Goal: Information Seeking & Learning: Understand process/instructions

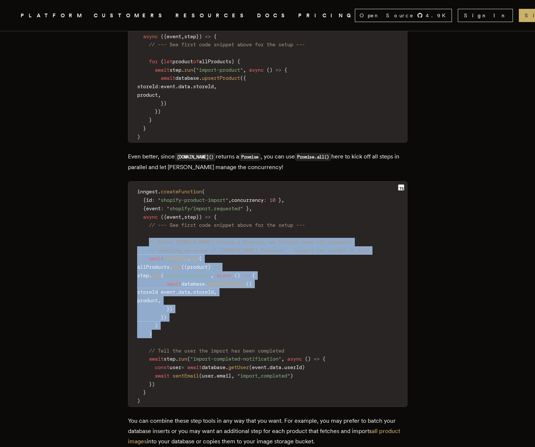
drag, startPoint x: 151, startPoint y: 222, endPoint x: 188, endPoint y: 312, distance: 96.9
click at [188, 312] on code "inngest . createFunction ( { id : "shopify-product-import" , concurrency : 10 }…" at bounding box center [267, 296] width 279 height 221
copy code "// Since [DOMAIN_NAME] return a Promise, we iterate over all products // creati…"
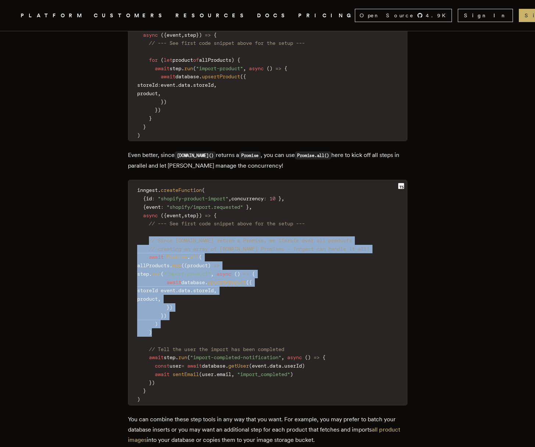
click at [208, 151] on p "Even better, since [DOMAIN_NAME]() returns a Promise , you can use Promise.all(…" at bounding box center [268, 160] width 280 height 21
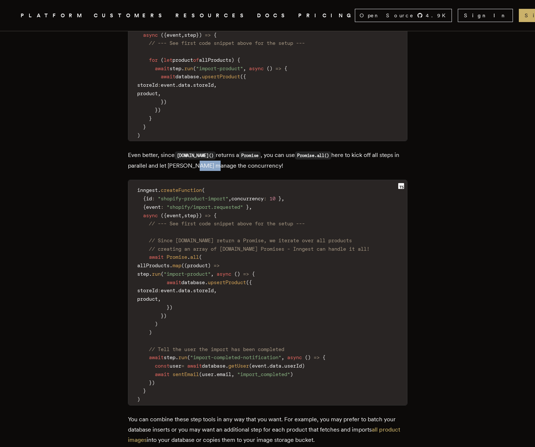
click at [208, 151] on p "Even better, since [DOMAIN_NAME]() returns a Promise , you can use Promise.all(…" at bounding box center [268, 160] width 280 height 21
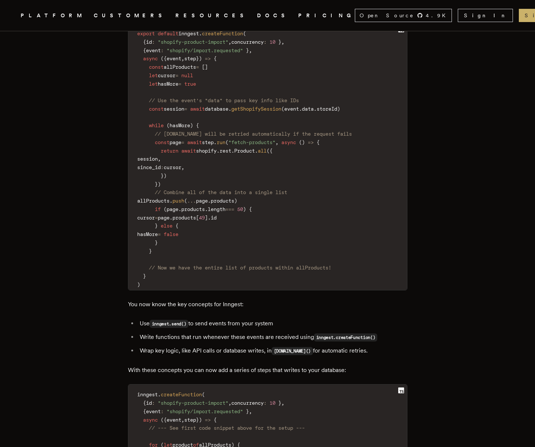
scroll to position [1202, 0]
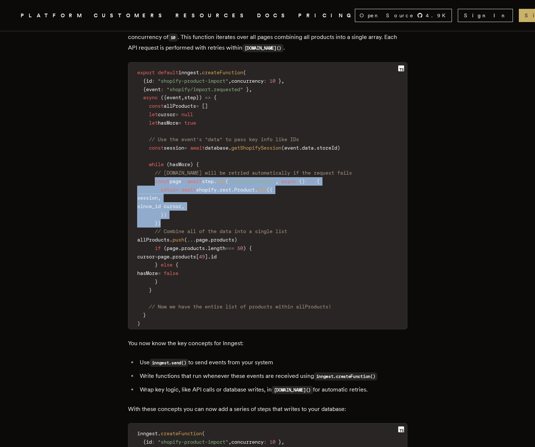
drag, startPoint x: 159, startPoint y: 162, endPoint x: 247, endPoint y: 200, distance: 95.8
click at [247, 200] on code "export default inngest . createFunction ( { id : "shopify-product-import" , con…" at bounding box center [267, 198] width 279 height 262
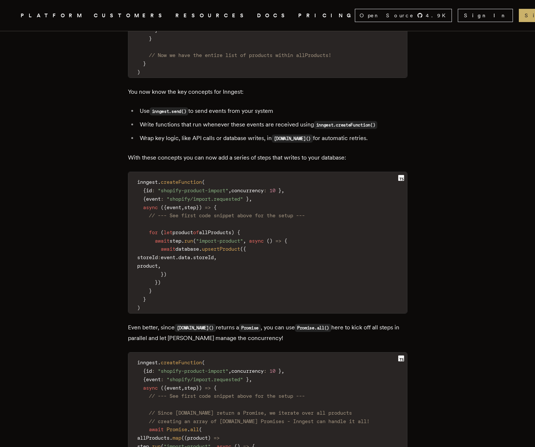
scroll to position [1454, 0]
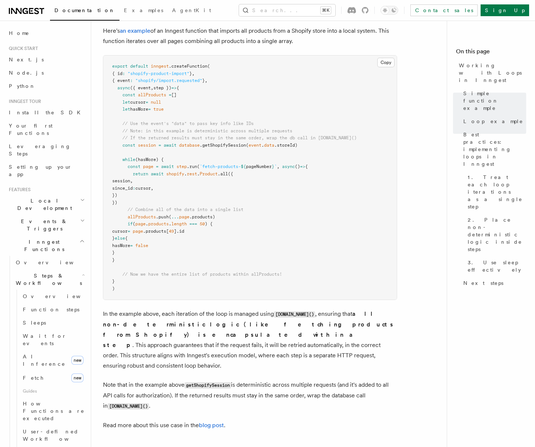
scroll to position [730, 0]
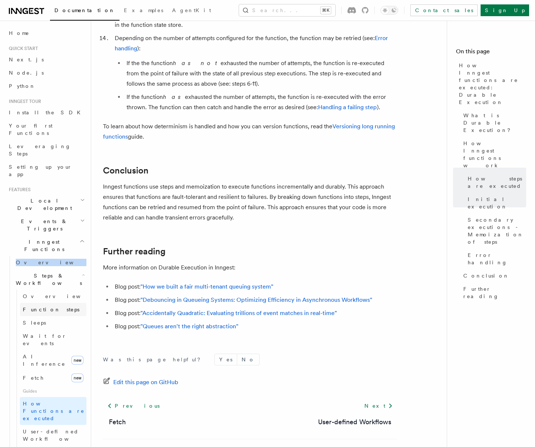
click at [41, 307] on span "Function steps" at bounding box center [51, 310] width 57 height 6
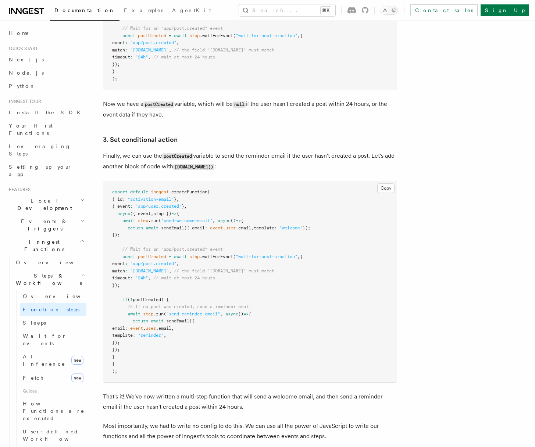
scroll to position [927, 0]
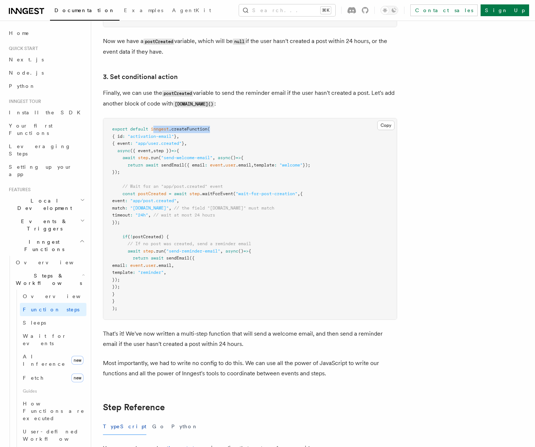
drag, startPoint x: 154, startPoint y: 131, endPoint x: 228, endPoint y: 133, distance: 74.0
click at [228, 133] on pre "export default inngest .createFunction ( { id : "activation-email" } , { event …" at bounding box center [250, 218] width 294 height 201
click at [153, 134] on pre "export default inngest .createFunction ( { id : "activation-email" } , { event …" at bounding box center [250, 218] width 294 height 201
drag, startPoint x: 151, startPoint y: 130, endPoint x: 220, endPoint y: 130, distance: 69.9
click at [220, 130] on pre "export default inngest .createFunction ( { id : "activation-email" } , { event …" at bounding box center [250, 218] width 294 height 201
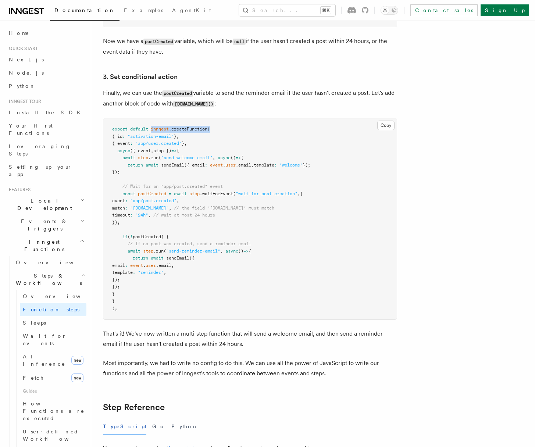
click at [220, 130] on pre "export default inngest .createFunction ( { id : "activation-email" } , { event …" at bounding box center [250, 218] width 294 height 201
drag, startPoint x: 170, startPoint y: 132, endPoint x: 220, endPoint y: 132, distance: 50.0
click at [220, 132] on pre "export default inngest .createFunction ( { id : "activation-email" } , { event …" at bounding box center [250, 218] width 294 height 201
drag, startPoint x: 139, startPoint y: 159, endPoint x: 217, endPoint y: 159, distance: 78.0
click at [217, 159] on span "await step .run ( "send-welcome-email" , async () => {" at bounding box center [177, 157] width 131 height 5
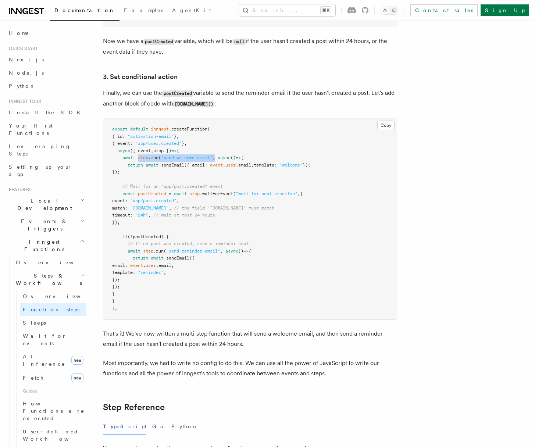
drag, startPoint x: 131, startPoint y: 173, endPoint x: 99, endPoint y: 162, distance: 34.3
click at [173, 160] on span ""send-welcome-email"" at bounding box center [187, 157] width 52 height 5
drag, startPoint x: 127, startPoint y: 168, endPoint x: 321, endPoint y: 167, distance: 193.2
click at [311, 167] on span "return await sendEmail ({ email : event . user .email , template : "welcome" });" at bounding box center [211, 165] width 198 height 5
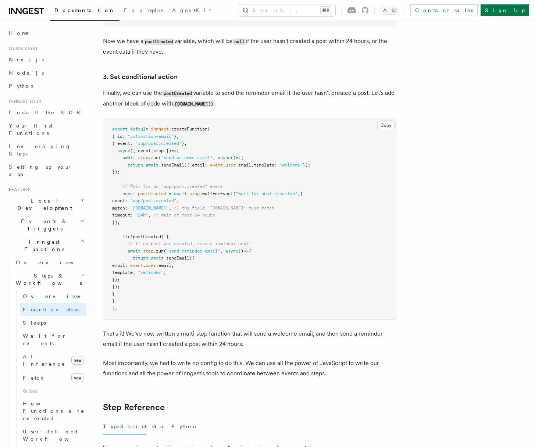
click at [163, 166] on span "sendEmail" at bounding box center [172, 165] width 23 height 5
drag, startPoint x: 121, startPoint y: 195, endPoint x: 148, endPoint y: 227, distance: 41.5
click at [148, 227] on pre "export default inngest .createFunction ( { id : "activation-email" } , { event …" at bounding box center [250, 218] width 294 height 201
click at [150, 197] on span "postCreated" at bounding box center [152, 193] width 28 height 5
drag, startPoint x: 139, startPoint y: 197, endPoint x: 167, endPoint y: 195, distance: 28.4
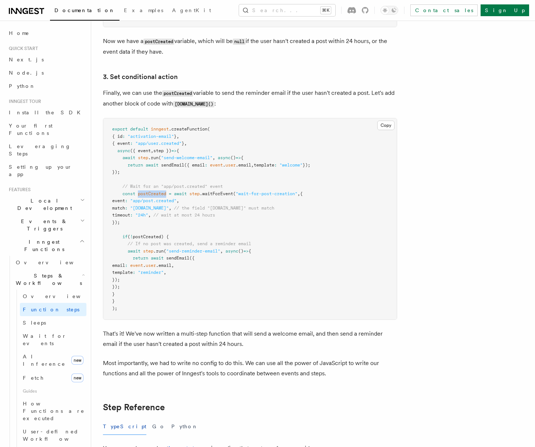
click at [166, 195] on span "postCreated" at bounding box center [152, 193] width 28 height 5
drag, startPoint x: 128, startPoint y: 254, endPoint x: 198, endPoint y: 272, distance: 71.7
click at [198, 272] on pre "export default inngest .createFunction ( { id : "activation-email" } , { event …" at bounding box center [250, 218] width 294 height 201
click at [149, 197] on span "postCreated" at bounding box center [152, 193] width 28 height 5
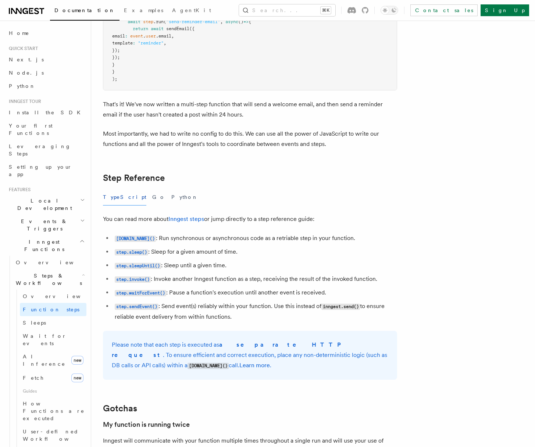
scroll to position [1208, 0]
